Goal: Entertainment & Leisure: Consume media (video, audio)

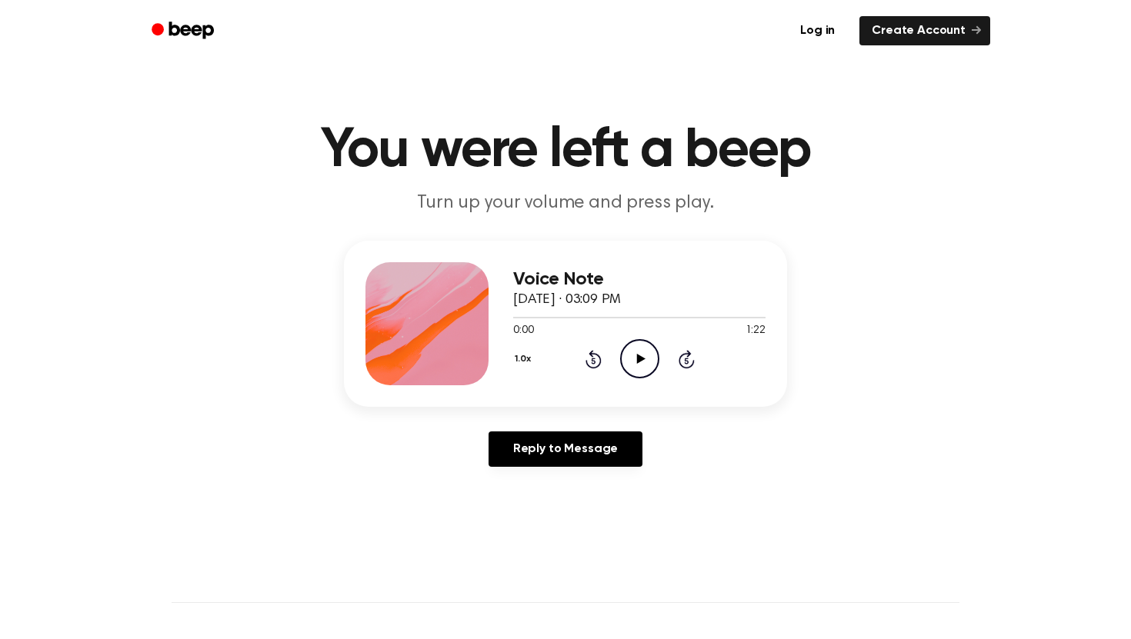
click at [632, 357] on icon "Play Audio" at bounding box center [639, 358] width 39 height 39
click at [651, 345] on circle at bounding box center [640, 359] width 38 height 38
click at [639, 368] on icon "Play Audio" at bounding box center [639, 358] width 39 height 39
click at [636, 367] on icon "Play Audio" at bounding box center [639, 358] width 39 height 39
click at [635, 362] on icon "Play Audio" at bounding box center [639, 358] width 39 height 39
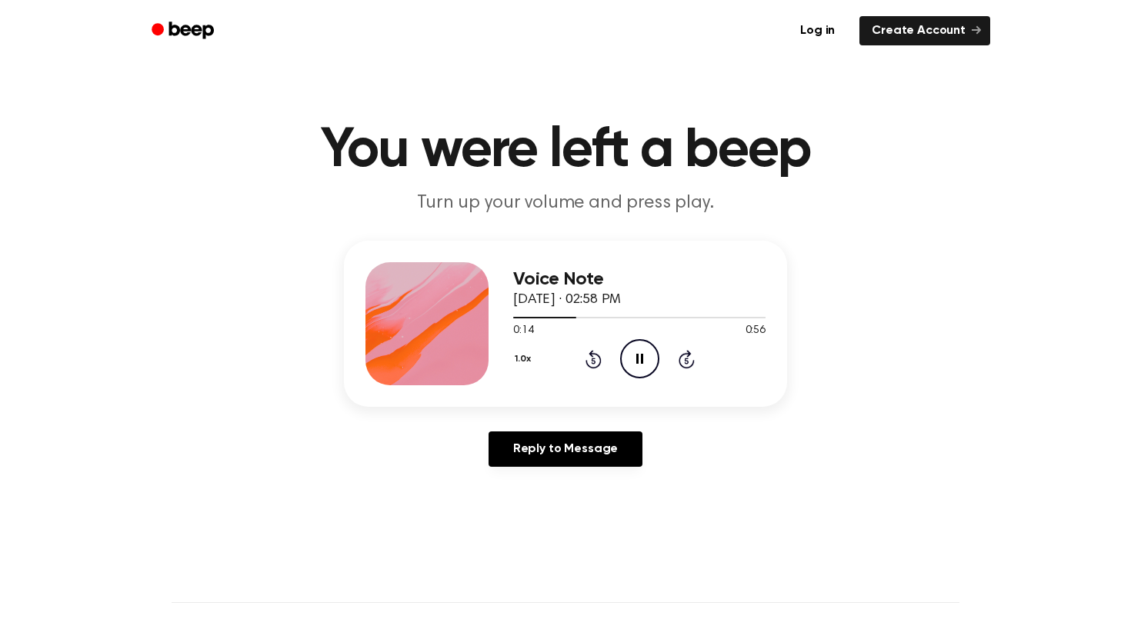
click at [629, 363] on icon "Pause Audio" at bounding box center [639, 358] width 39 height 39
click at [644, 350] on icon "Play Audio" at bounding box center [639, 358] width 39 height 39
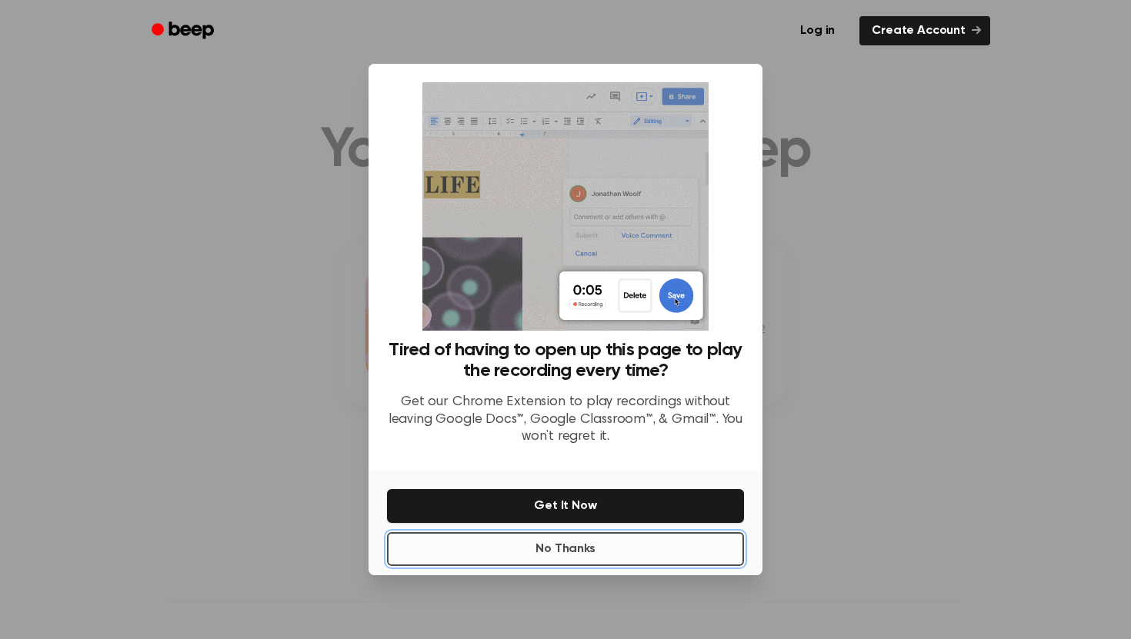
click at [590, 544] on button "No Thanks" at bounding box center [565, 549] width 357 height 34
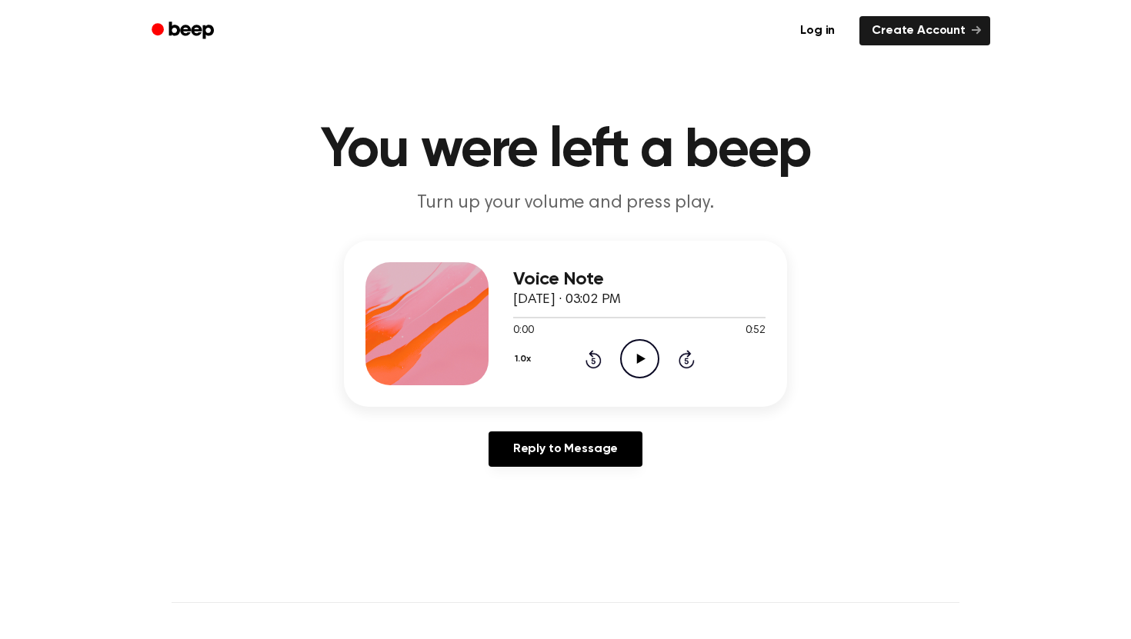
click at [632, 353] on icon "Play Audio" at bounding box center [639, 358] width 39 height 39
click at [633, 366] on icon "Play Audio" at bounding box center [639, 358] width 39 height 39
click at [641, 357] on icon at bounding box center [640, 359] width 8 height 10
click at [630, 356] on icon "Play Audio" at bounding box center [639, 358] width 39 height 39
